Goal: Task Accomplishment & Management: Manage account settings

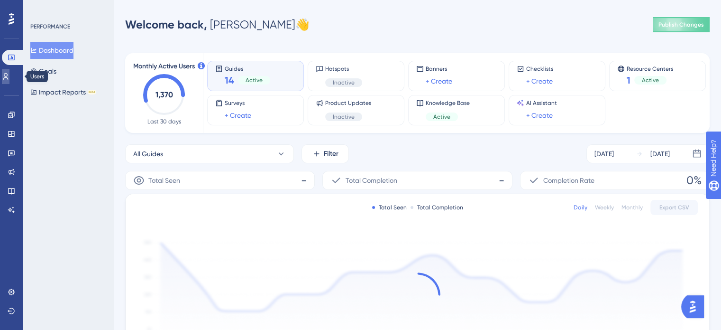
click at [7, 70] on link at bounding box center [6, 76] width 8 height 15
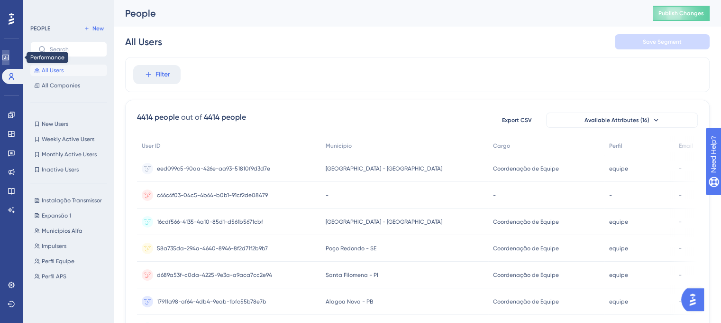
click at [7, 56] on link at bounding box center [6, 57] width 8 height 15
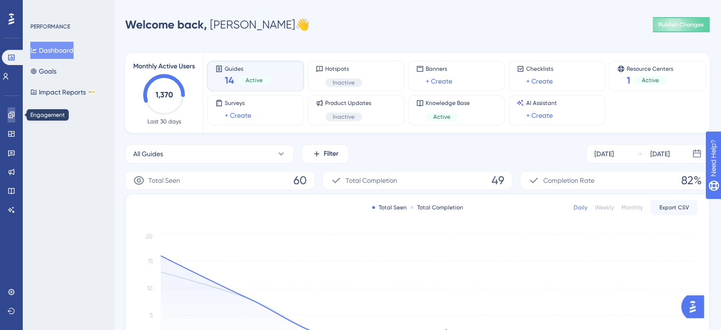
click at [8, 119] on link at bounding box center [12, 114] width 8 height 15
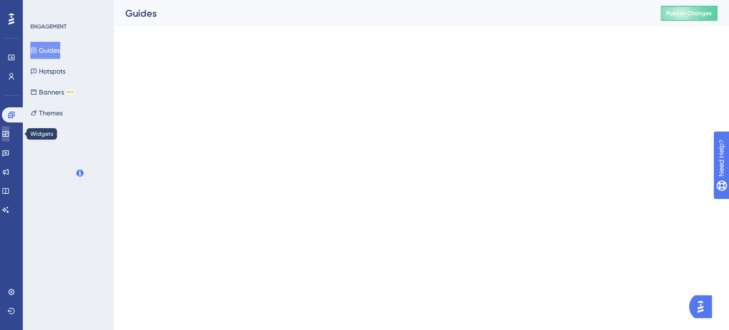
click at [8, 138] on link at bounding box center [6, 133] width 8 height 15
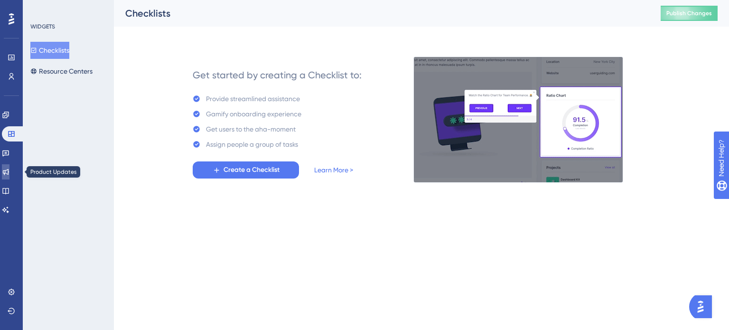
click at [8, 165] on link at bounding box center [6, 171] width 8 height 15
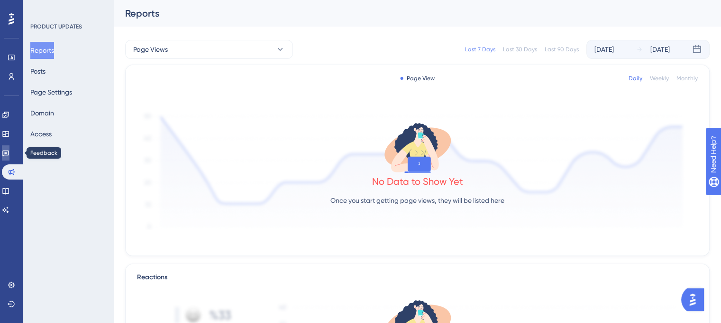
click at [9, 156] on icon at bounding box center [6, 153] width 8 height 8
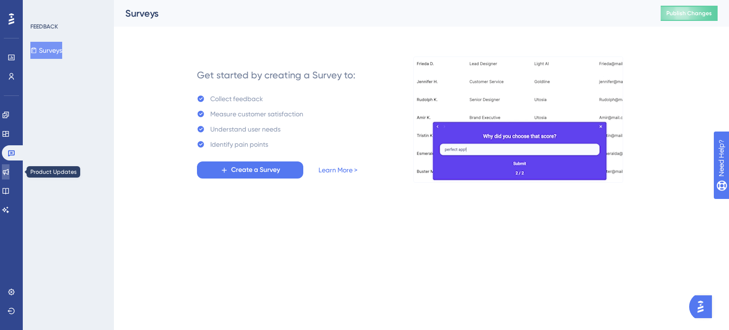
click at [8, 170] on icon at bounding box center [6, 172] width 8 height 8
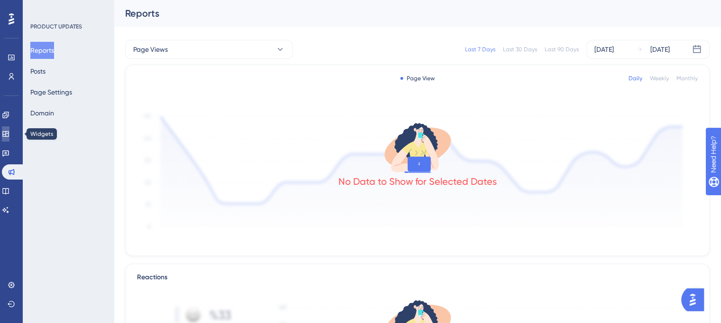
click at [8, 138] on link at bounding box center [6, 133] width 8 height 15
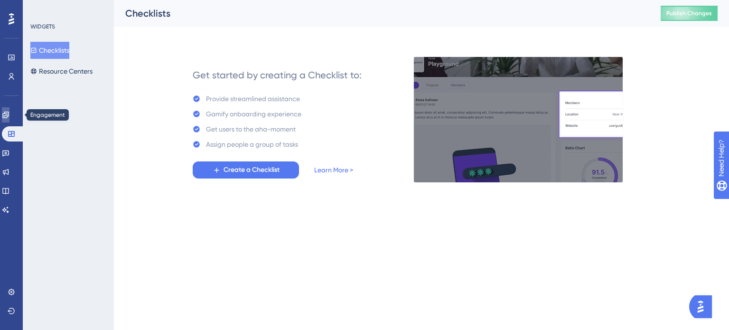
click at [9, 118] on icon at bounding box center [6, 115] width 8 height 8
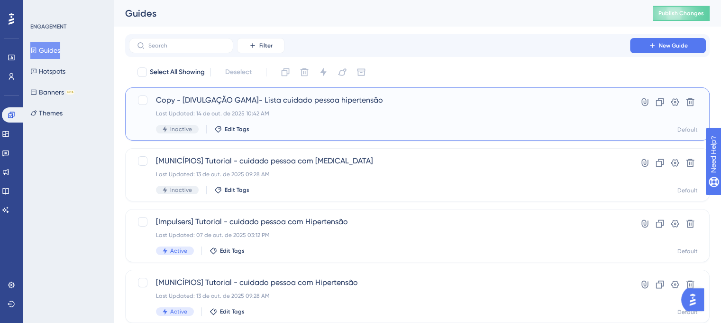
click at [443, 107] on div "Copy - [DIVULGAÇÃO GAMA]- Lista cuidado pessoa hipertensão Last Updated: 14 de …" at bounding box center [379, 113] width 447 height 39
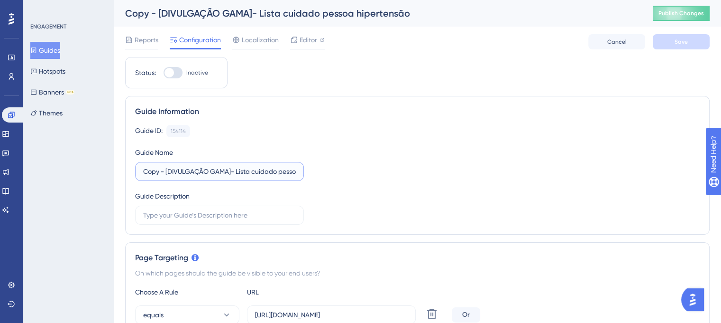
click at [243, 174] on input "Copy - [DIVULGAÇÃO GAMA]- Lista cuidado pessoa hipertensão" at bounding box center [219, 171] width 153 height 10
drag, startPoint x: 237, startPoint y: 172, endPoint x: 121, endPoint y: 181, distance: 115.6
click at [166, 177] on label "Copy - [DIVULGAÇÃO GAMA]- Lista cuidado pessoa hipertensão" at bounding box center [219, 171] width 169 height 19
click at [166, 176] on input "Copy - [DIVULGAÇÃO GAMA]- Lista cuidado pessoa hipertensão" at bounding box center [219, 171] width 153 height 10
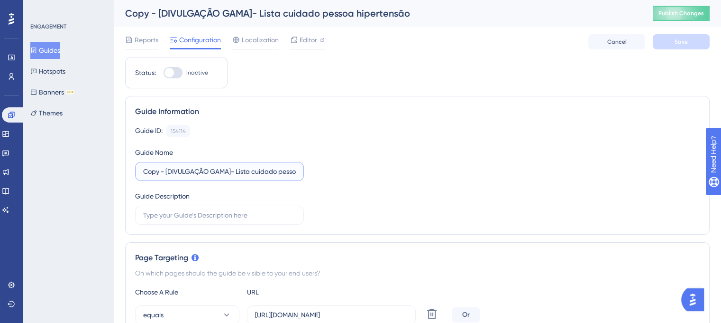
click at [166, 173] on input "Copy - [DIVULGAÇÃO GAMA]- Lista cuidado pessoa hipertensão" at bounding box center [219, 171] width 153 height 10
drag, startPoint x: 166, startPoint y: 170, endPoint x: 127, endPoint y: 169, distance: 38.9
click at [127, 169] on div "Guide Information Guide ID: 154114 Copy Guide Name Copy - [DIVULGAÇÃO GAMA]- Li…" at bounding box center [417, 165] width 585 height 138
click at [198, 170] on input "[DIVULGAÇÃO GAMA]- Lista cuidado pessoa hipertensão" at bounding box center [219, 171] width 153 height 10
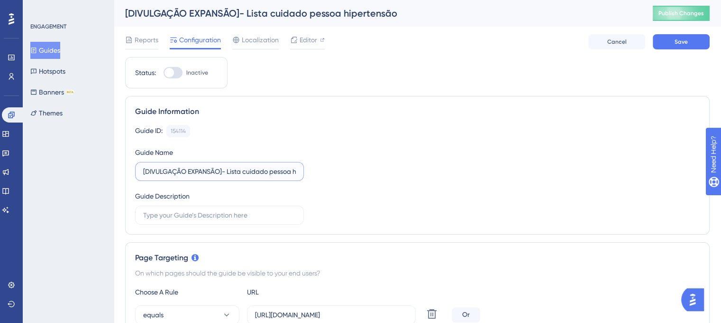
click at [240, 170] on input "[DIVULGAÇÃO EXPANSÃO]- Lista cuidado pessoa hipertensão" at bounding box center [219, 171] width 153 height 10
click at [298, 169] on div "Guide ID: 154114 Copy Guide Name [DIVULGAÇÃO EXPANSÃO]- Listas cuidado pessoa h…" at bounding box center [417, 175] width 565 height 100
click at [297, 169] on label "[DIVULGAÇÃO EXPANSÃO]- Listas cuidado pessoa hipertensão" at bounding box center [219, 171] width 169 height 19
click at [296, 169] on input "[DIVULGAÇÃO EXPANSÃO]- Listas cuidado pessoa hipertensão" at bounding box center [219, 171] width 153 height 10
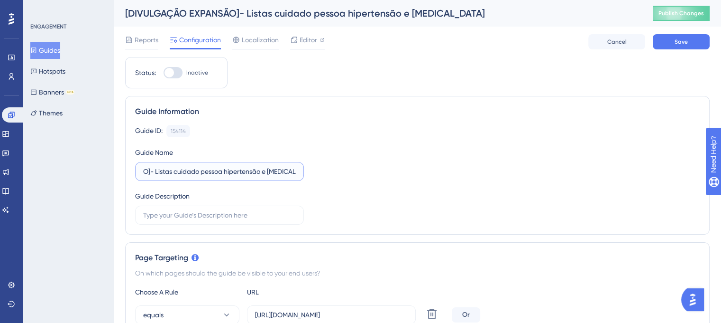
click at [200, 171] on input "[DIVULGAÇÃO EXPANSÃO]- Listas cuidado pessoa hipertensão e diabetes" at bounding box center [219, 171] width 153 height 10
click at [207, 171] on input "[DIVULGAÇÃO EXPANSÃO]- Listas cuidado pessoa hipertensão e diabetes" at bounding box center [219, 171] width 153 height 10
click at [208, 171] on input "[DIVULGAÇÃO EXPANSÃO]- Listas cuidado pessoa hipertensão e diabetes" at bounding box center [219, 171] width 153 height 10
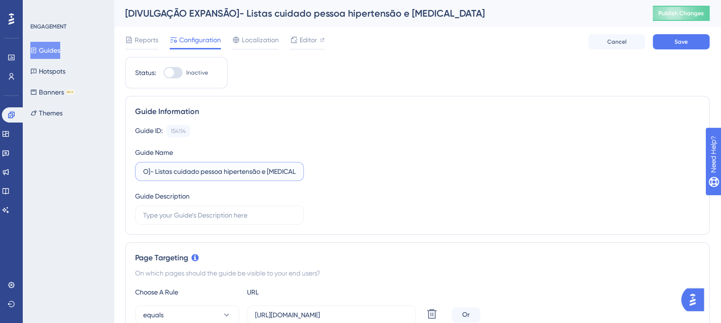
click at [209, 169] on input "[DIVULGAÇÃO EXPANSÃO]- Listas cuidado pessoa hipertensão e diabetes" at bounding box center [219, 171] width 153 height 10
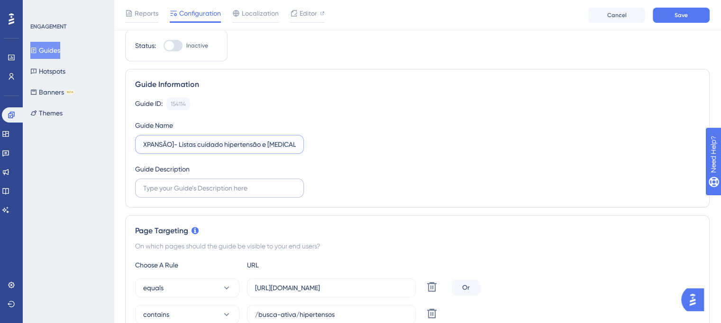
scroll to position [47, 0]
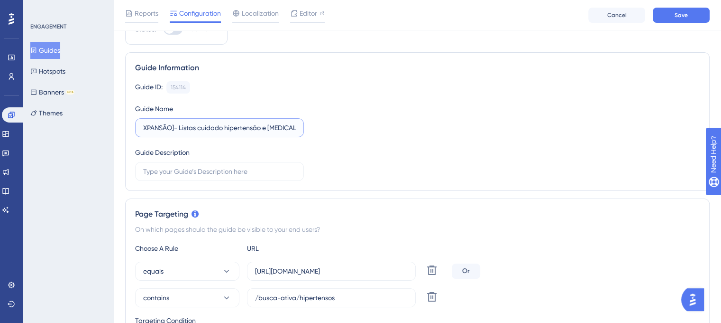
type input "[DIVULGAÇÃO EXPANSÃO]- Listas cuidado hipertensão e [MEDICAL_DATA]"
click at [433, 175] on div "Guide ID: 154114 Copy Guide Name [DIVULGAÇÃO EXPANSÃO]- Listas cuidado hiperten…" at bounding box center [417, 131] width 565 height 100
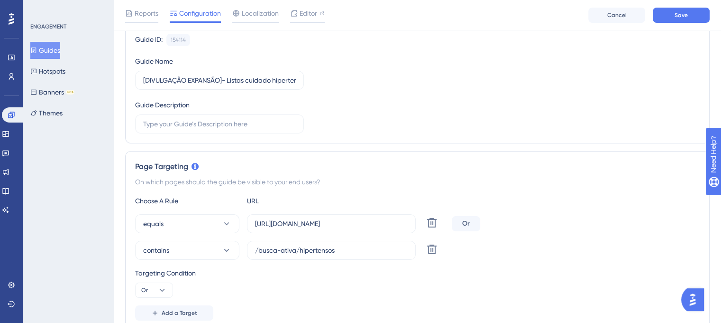
scroll to position [142, 0]
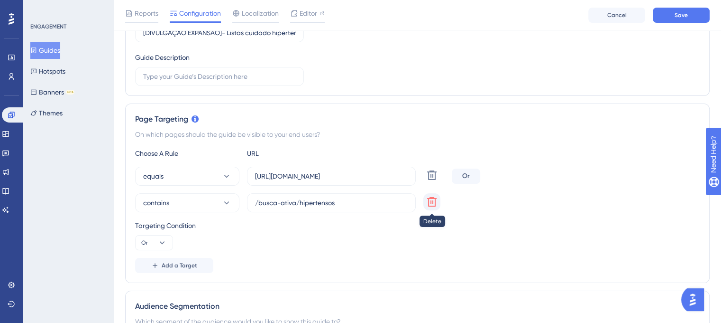
click at [432, 203] on icon at bounding box center [431, 201] width 11 height 11
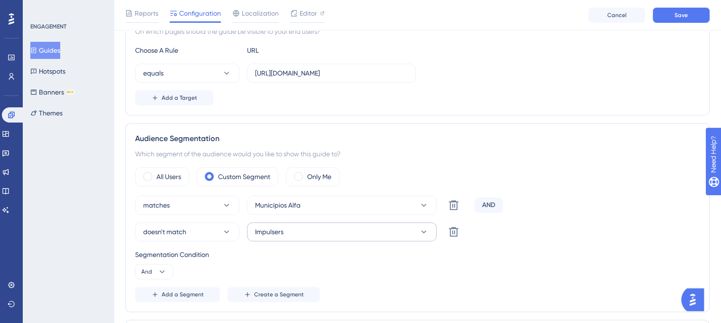
scroll to position [285, 0]
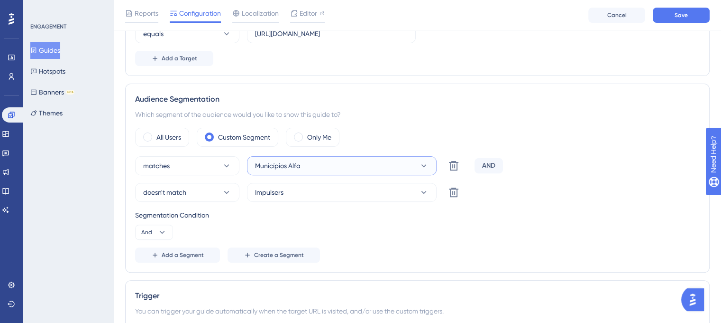
click at [313, 162] on button "Municípios Alfa" at bounding box center [342, 165] width 190 height 19
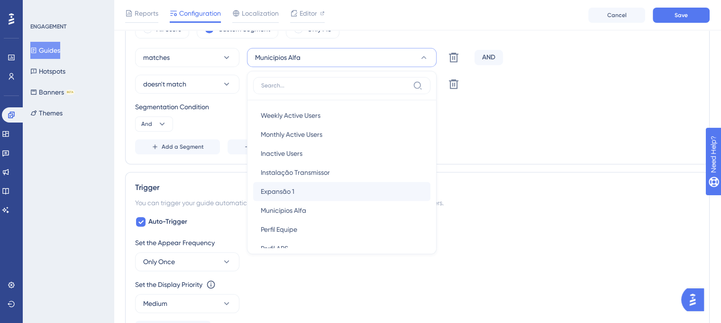
scroll to position [34, 0]
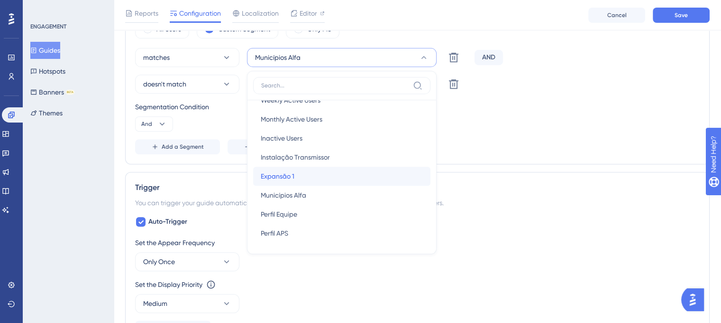
click at [314, 172] on div "Expansão 1 Expansão 1" at bounding box center [342, 175] width 162 height 19
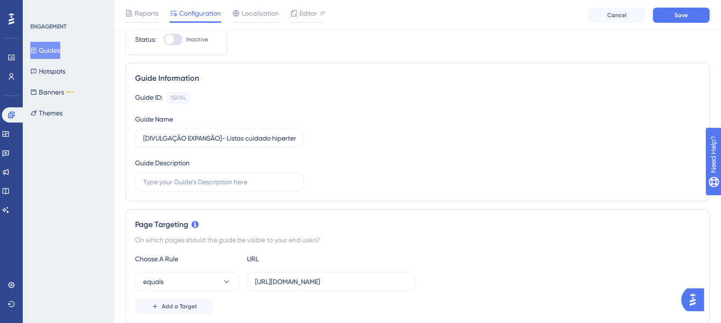
scroll to position [0, 0]
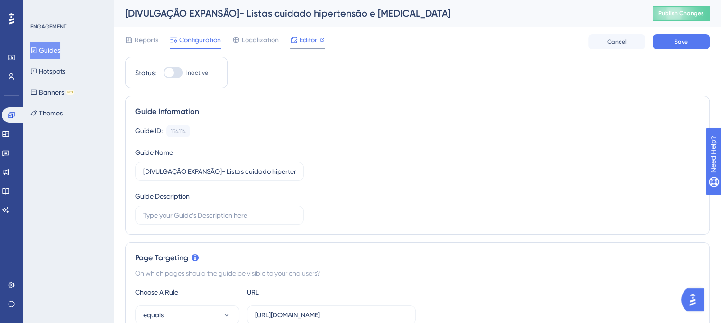
click at [308, 45] on span "Editor" at bounding box center [309, 39] width 18 height 11
click at [298, 37] on div "Editor" at bounding box center [307, 39] width 35 height 11
click at [56, 51] on button "Guides" at bounding box center [45, 50] width 30 height 17
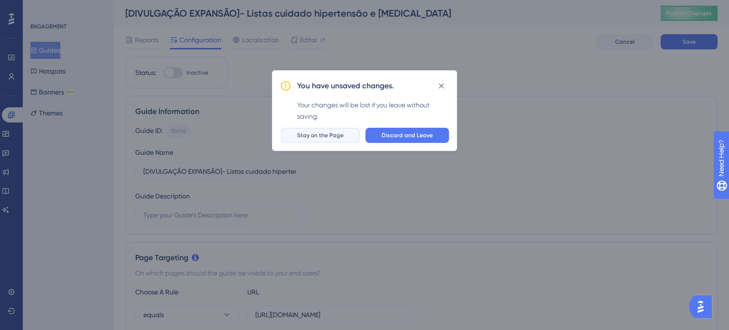
click at [311, 138] on span "Stay on the Page" at bounding box center [320, 135] width 46 height 8
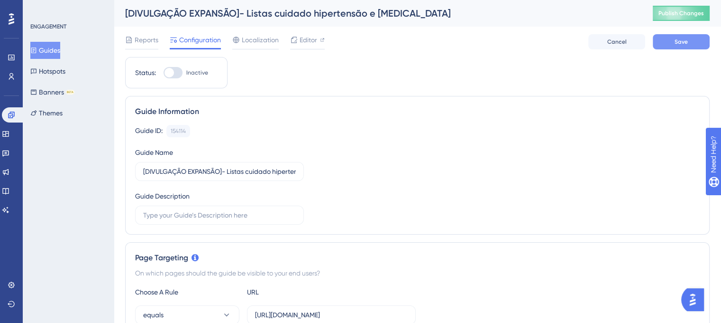
click at [681, 46] on button "Save" at bounding box center [681, 41] width 57 height 15
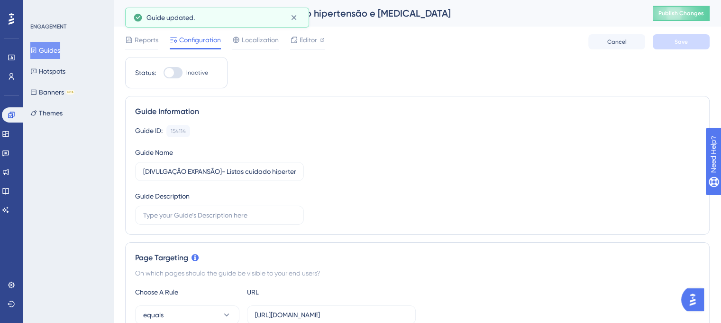
click at [45, 47] on button "Guides" at bounding box center [45, 50] width 30 height 17
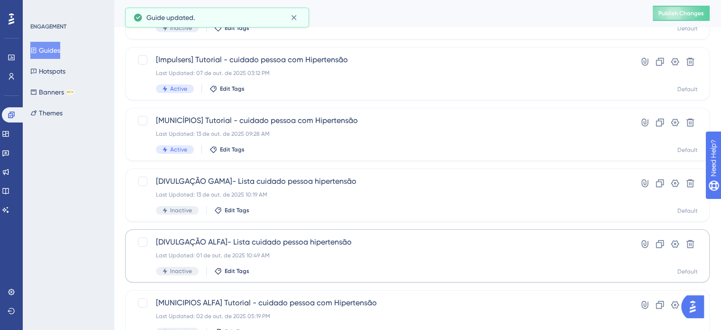
scroll to position [237, 0]
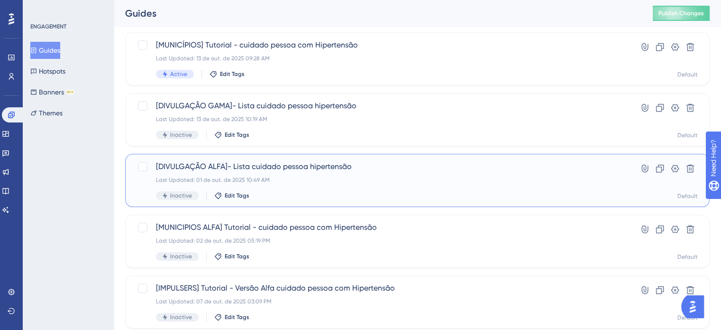
click at [299, 181] on div "Last Updated: 01 de out. de 2025 10:49 AM" at bounding box center [379, 180] width 447 height 8
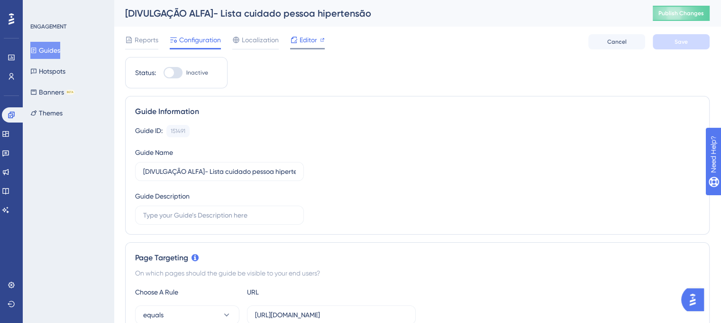
click at [303, 42] on span "Editor" at bounding box center [309, 39] width 18 height 11
click at [60, 51] on button "Guides" at bounding box center [45, 50] width 30 height 17
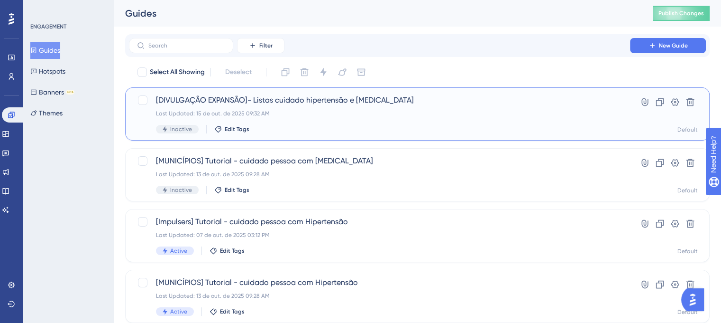
click at [308, 110] on div "Last Updated: 15 de out. de 2025 09:32 AM" at bounding box center [379, 114] width 447 height 8
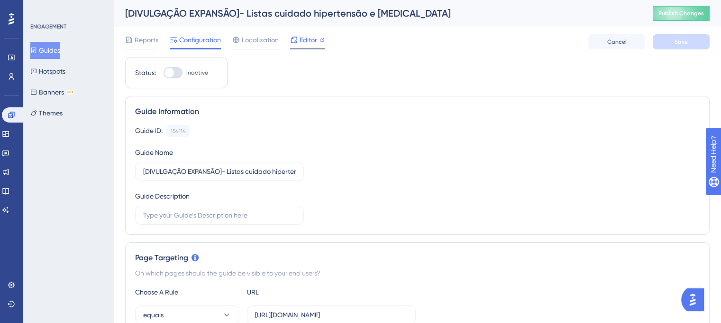
click at [311, 39] on span "Editor" at bounding box center [309, 39] width 18 height 11
click at [176, 67] on div at bounding box center [173, 72] width 19 height 11
click at [164, 73] on input "Inactive" at bounding box center [163, 73] width 0 height 0
checkbox input "true"
click at [691, 37] on button "Save" at bounding box center [681, 41] width 57 height 15
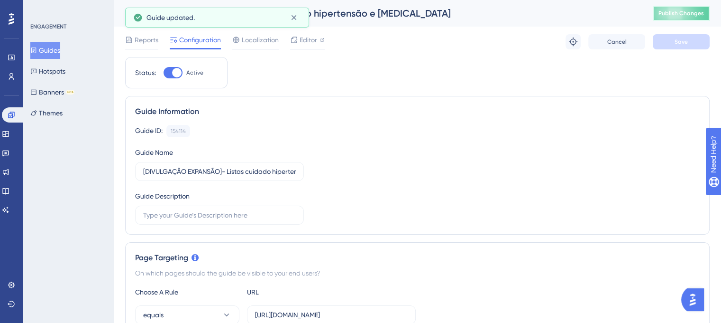
click at [699, 14] on span "Publish Changes" at bounding box center [682, 13] width 46 height 8
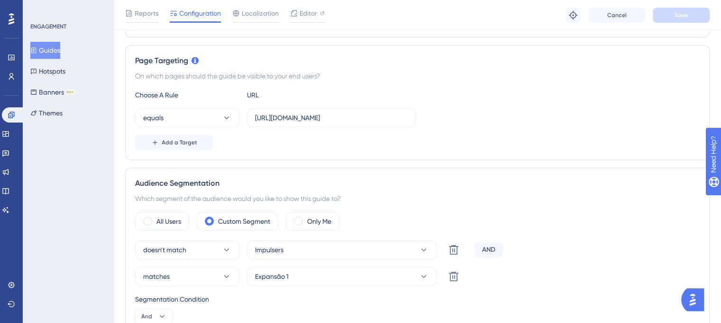
scroll to position [138, 0]
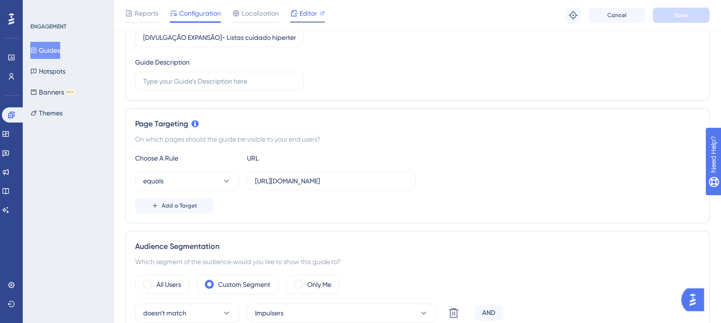
click at [298, 18] on div "Editor" at bounding box center [307, 15] width 35 height 15
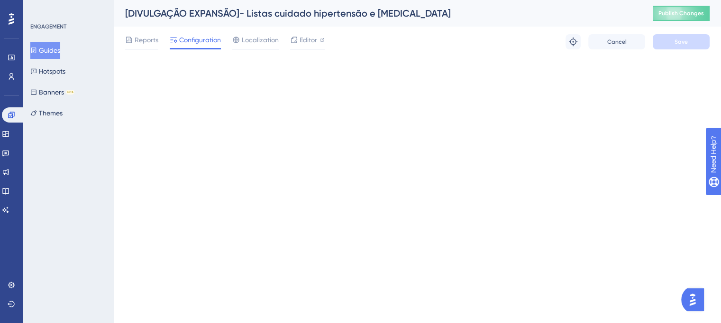
scroll to position [0, 0]
